Goal: Use online tool/utility: Utilize a website feature to perform a specific function

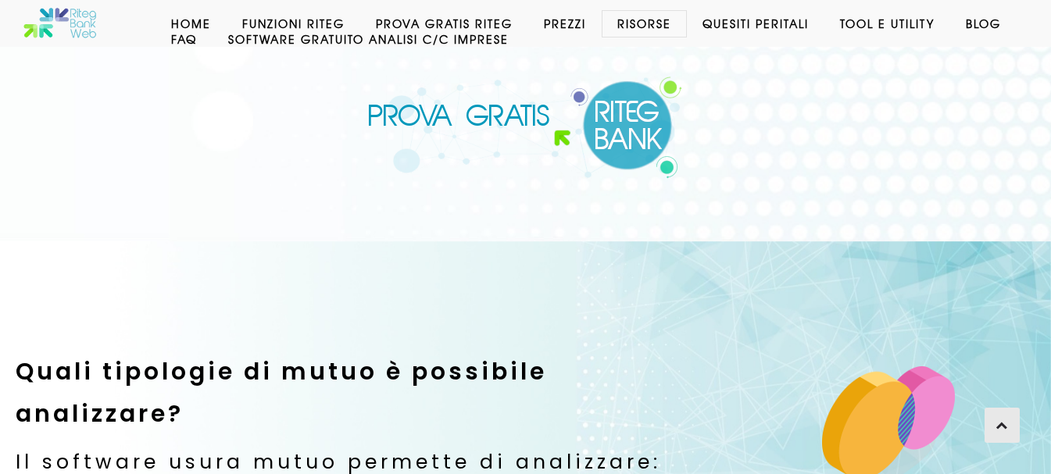
scroll to position [862, 0]
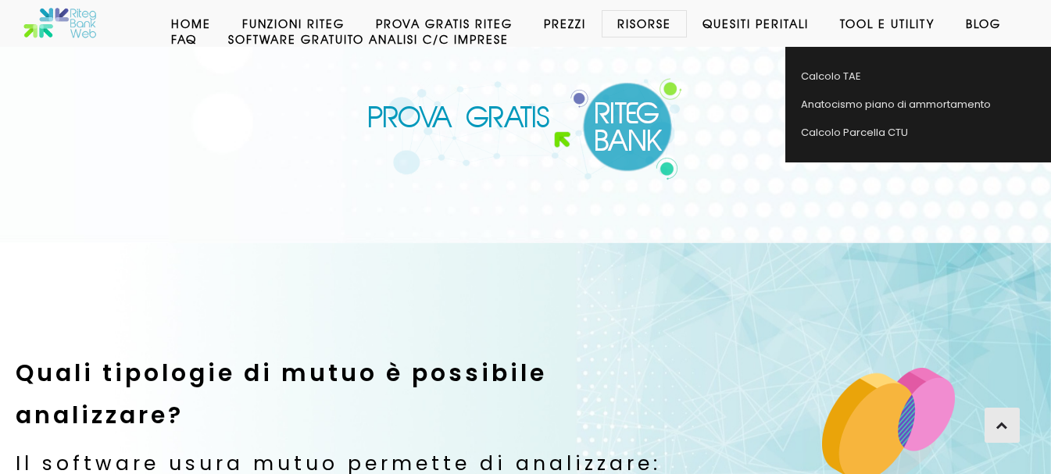
click at [875, 27] on link "Tool e Utility" at bounding box center [888, 24] width 126 height 16
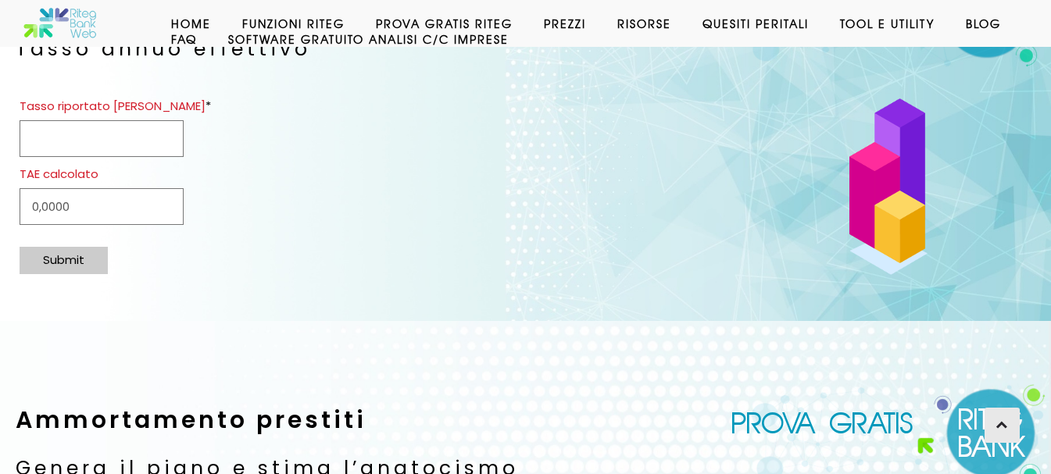
scroll to position [338, 0]
click at [133, 127] on input "Tasso riportato nel contratto *" at bounding box center [102, 138] width 164 height 37
type input "1.5"
type input "1,5085"
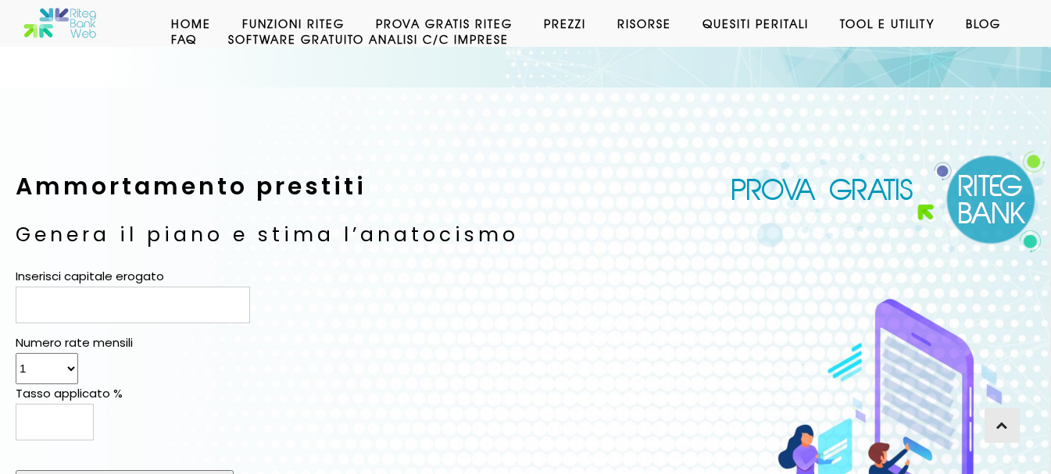
scroll to position [573, 0]
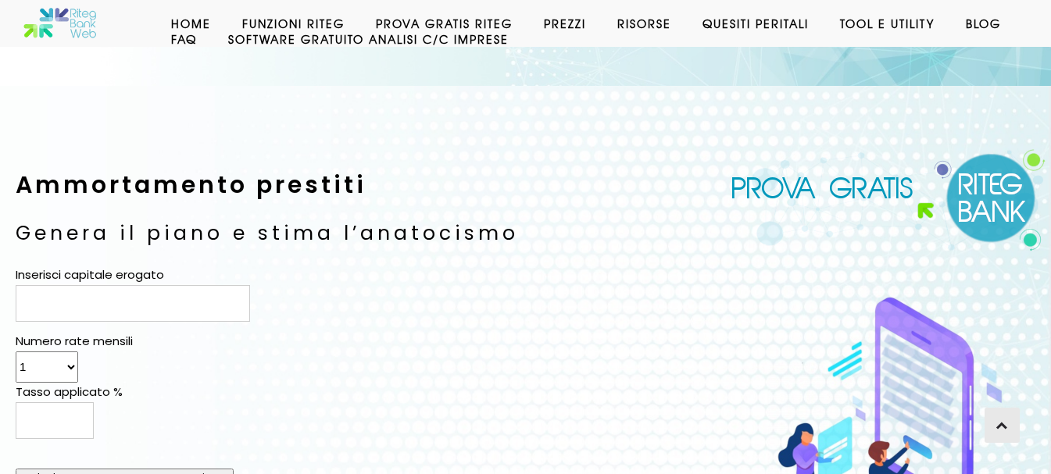
type input "1,5"
paste input "87797,67"
type input "87797,67"
click at [65, 367] on select "1 2 3 4 5 6 7 8 9 10 11 12 13 14 15 16 17 18 19 20 21 22 23 24 25 26 27 28 29 3…" at bounding box center [47, 367] width 63 height 31
select select "177"
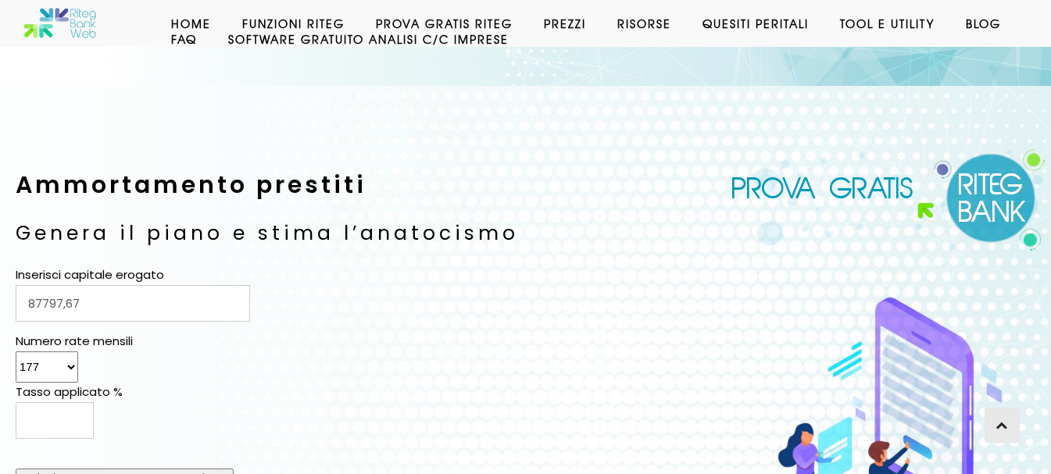
click at [16, 352] on select "1 2 3 4 5 6 7 8 9 10 11 12 13 14 15 16 17 18 19 20 21 22 23 24 25 26 27 28 29 3…" at bounding box center [47, 367] width 63 height 31
click at [60, 424] on input "Tasso applicato %" at bounding box center [55, 421] width 78 height 37
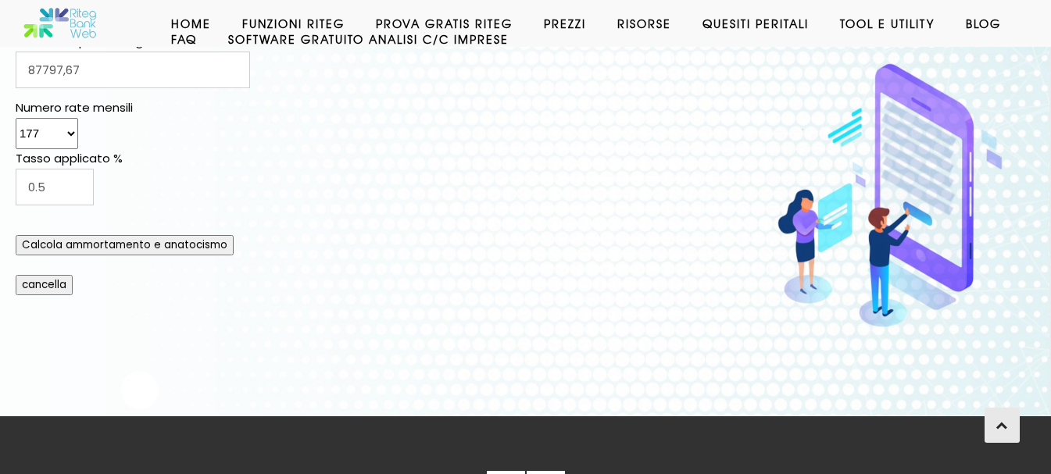
scroll to position [807, 0]
type input "0.5"
drag, startPoint x: 80, startPoint y: 245, endPoint x: 86, endPoint y: 258, distance: 14.7
click at [80, 245] on input "Calcola ammortamento e anatocismo" at bounding box center [125, 244] width 218 height 20
type input "87797.67"
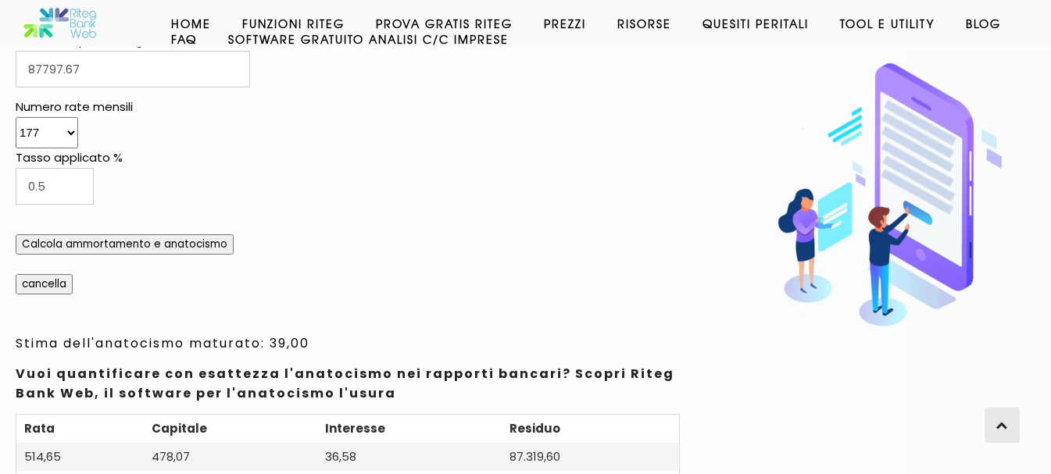
drag, startPoint x: 56, startPoint y: 181, endPoint x: 0, endPoint y: 195, distance: 58.0
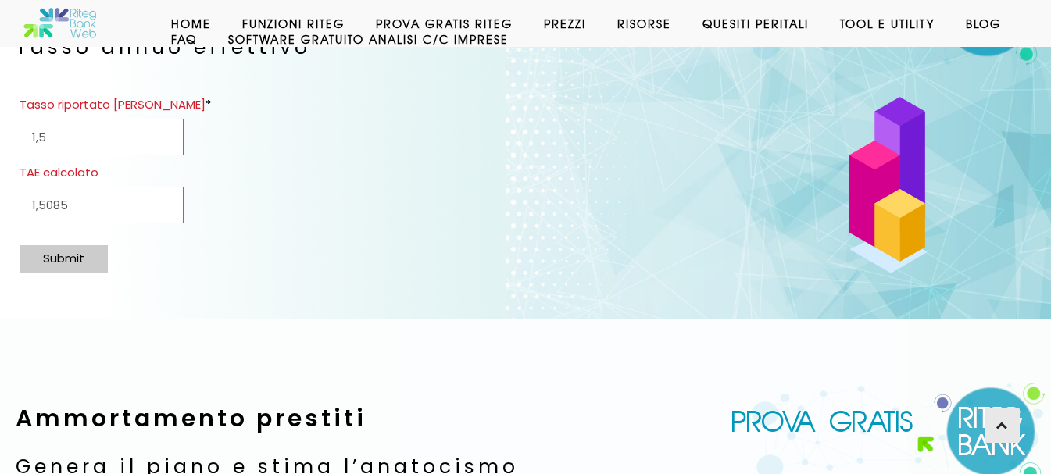
scroll to position [338, 0]
type input "1.5"
click at [76, 146] on input "1,5" at bounding box center [102, 138] width 164 height 37
type input "0.5"
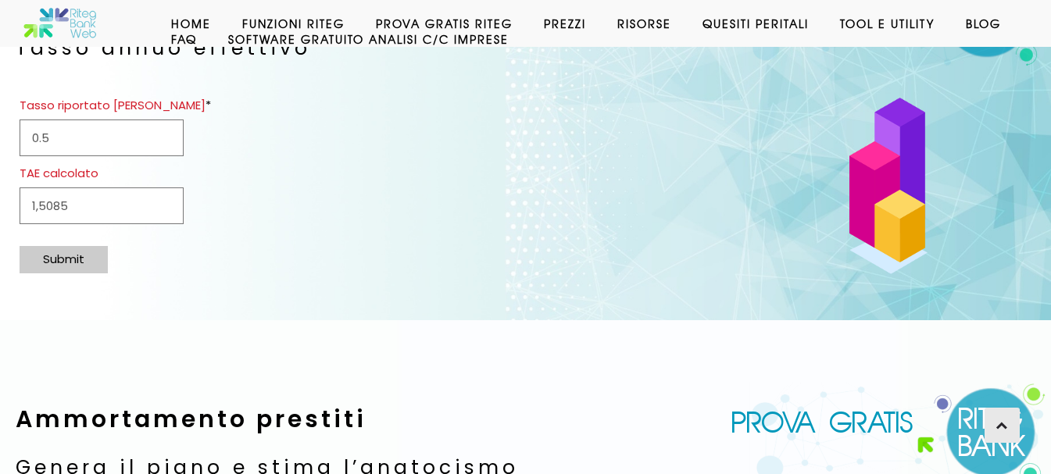
type input "0,5009"
type input "0,5"
drag, startPoint x: 429, startPoint y: 223, endPoint x: 416, endPoint y: 245, distance: 26.3
click at [429, 224] on div "0,5009" at bounding box center [348, 209] width 657 height 51
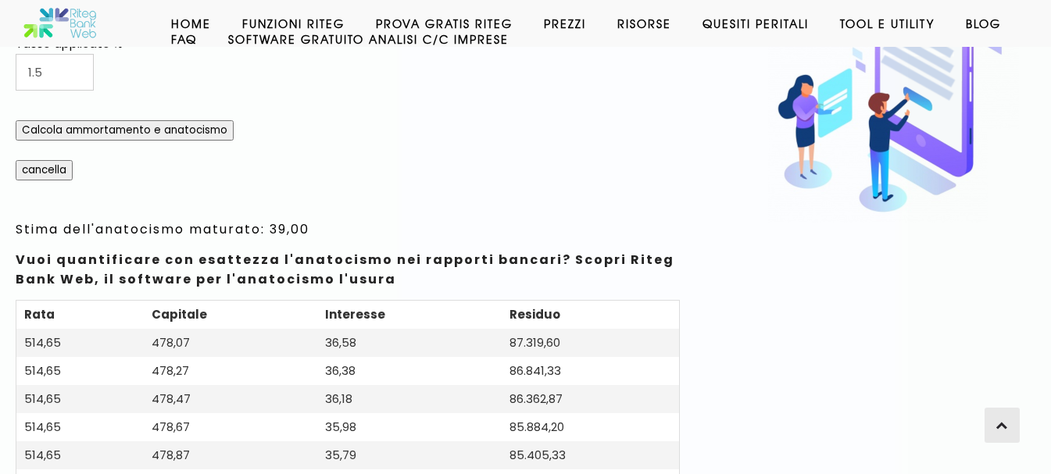
scroll to position [925, 0]
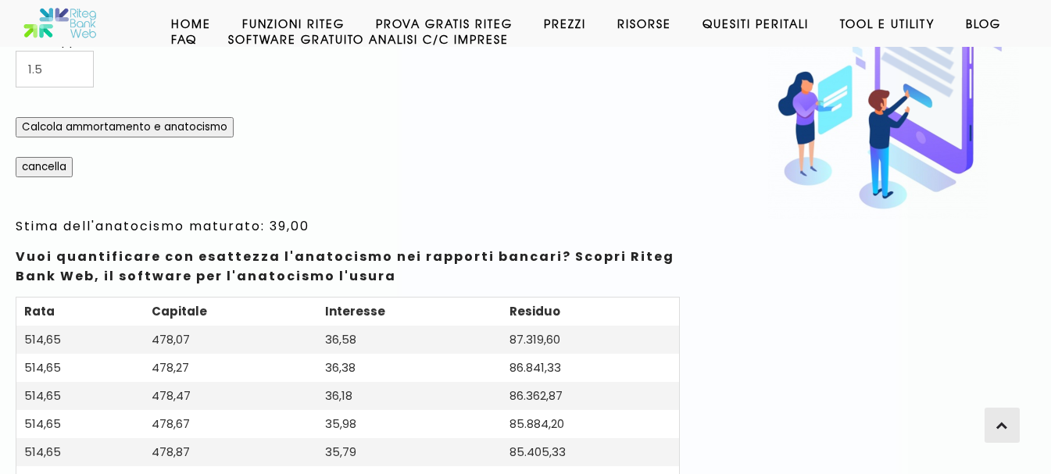
click at [85, 129] on input "Calcola ammortamento e anatocismo" at bounding box center [125, 127] width 218 height 20
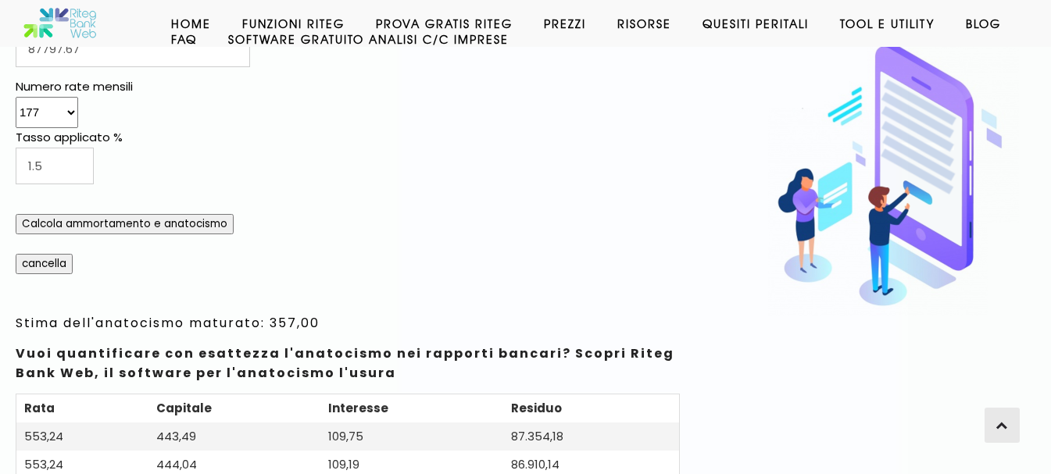
scroll to position [827, 0]
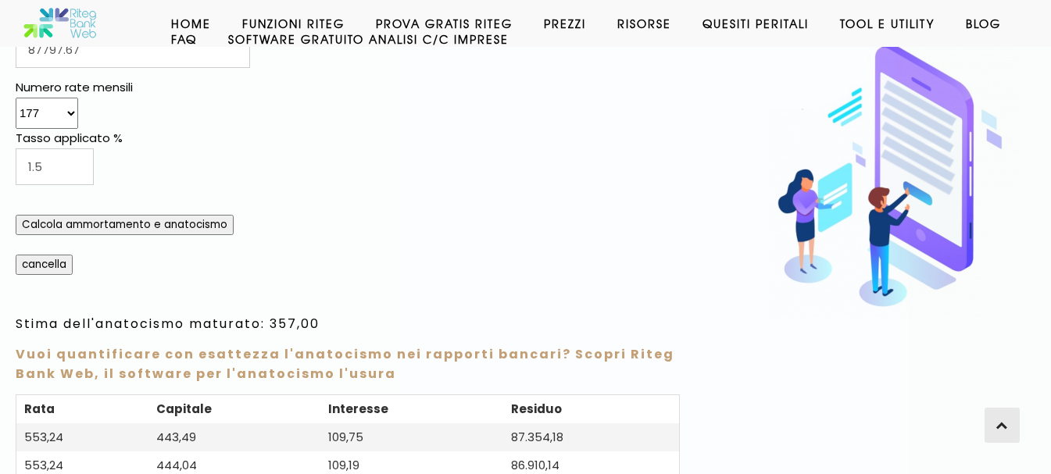
click at [248, 363] on h4 "Vuoi quantificare con esattezza l'anatocismo nei rapporti bancari? Scopri Riteg…" at bounding box center [348, 364] width 664 height 39
click at [297, 360] on link "Vuoi quantificare con esattezza l'anatocismo nei rapporti bancari? Scopri Riteg…" at bounding box center [345, 364] width 659 height 38
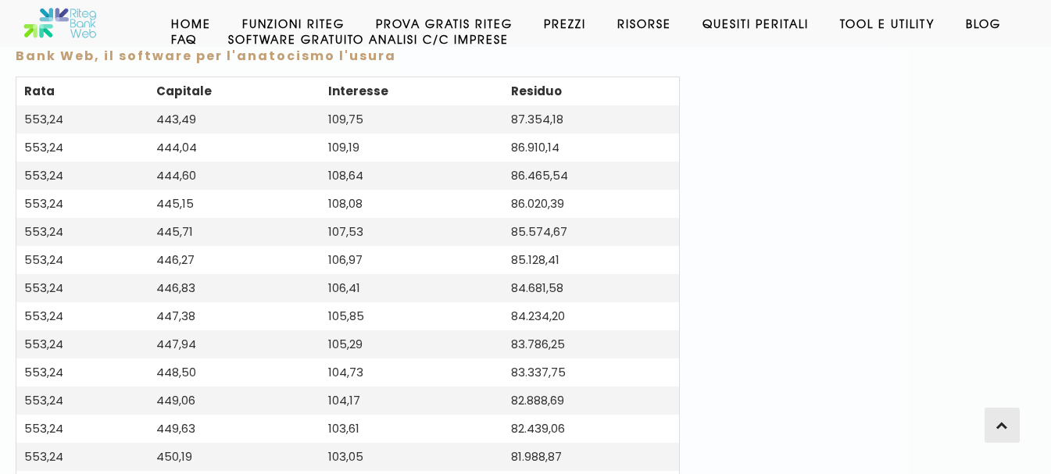
scroll to position [1210, 0]
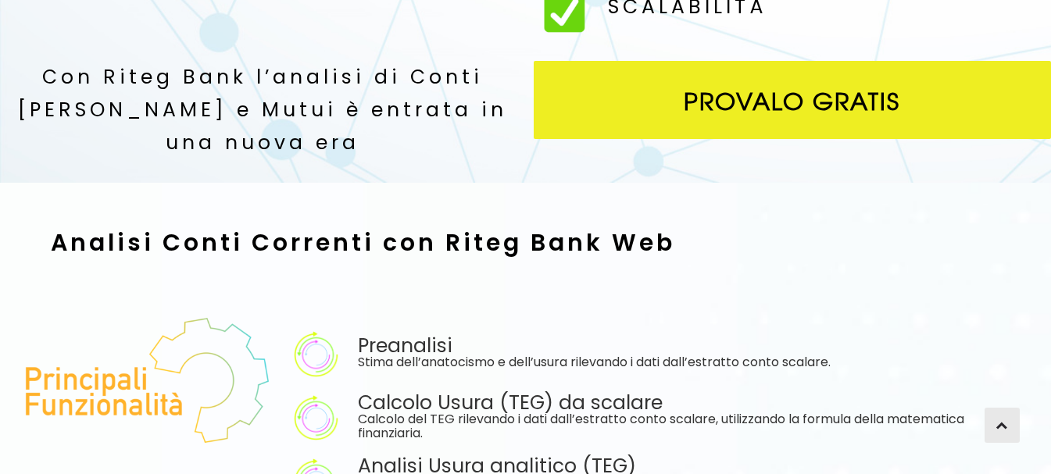
scroll to position [703, 0]
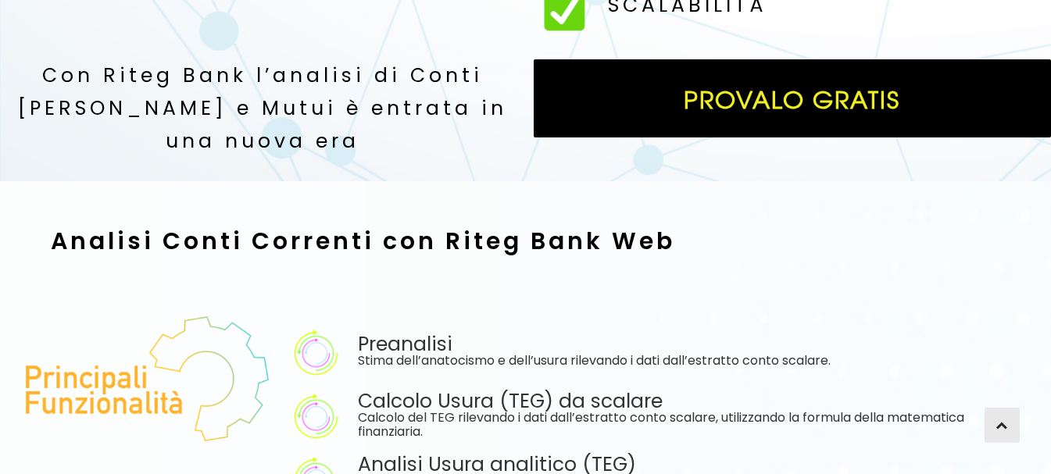
click at [764, 114] on span "Provalo Gratis" at bounding box center [793, 98] width 518 height 78
